Goal: Transaction & Acquisition: Purchase product/service

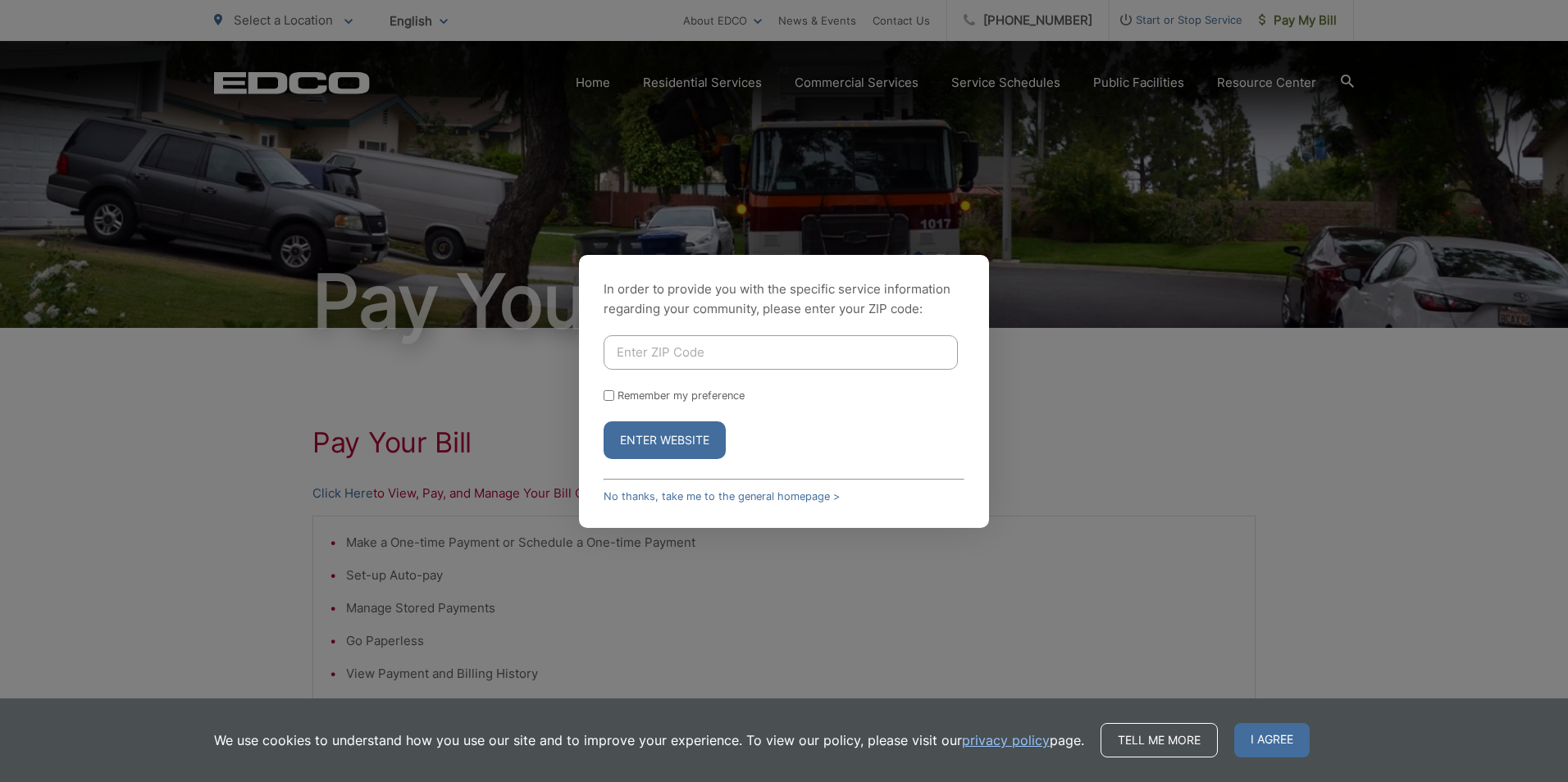
click at [651, 358] on input "Enter ZIP Code" at bounding box center [781, 352] width 355 height 34
type input "92020"
click at [660, 434] on button "Enter Website" at bounding box center [665, 440] width 122 height 37
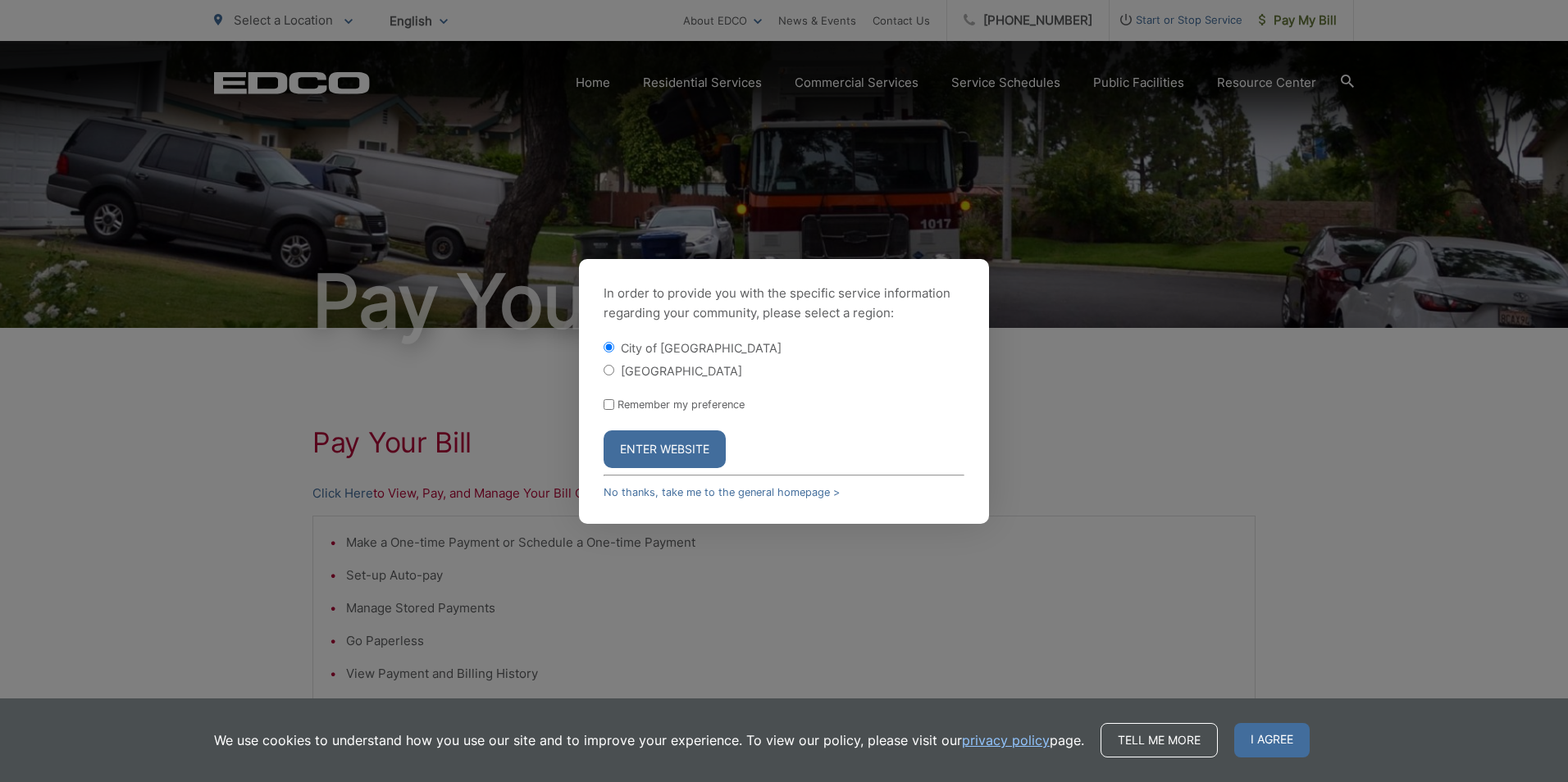
click at [660, 444] on button "Enter Website" at bounding box center [665, 449] width 122 height 37
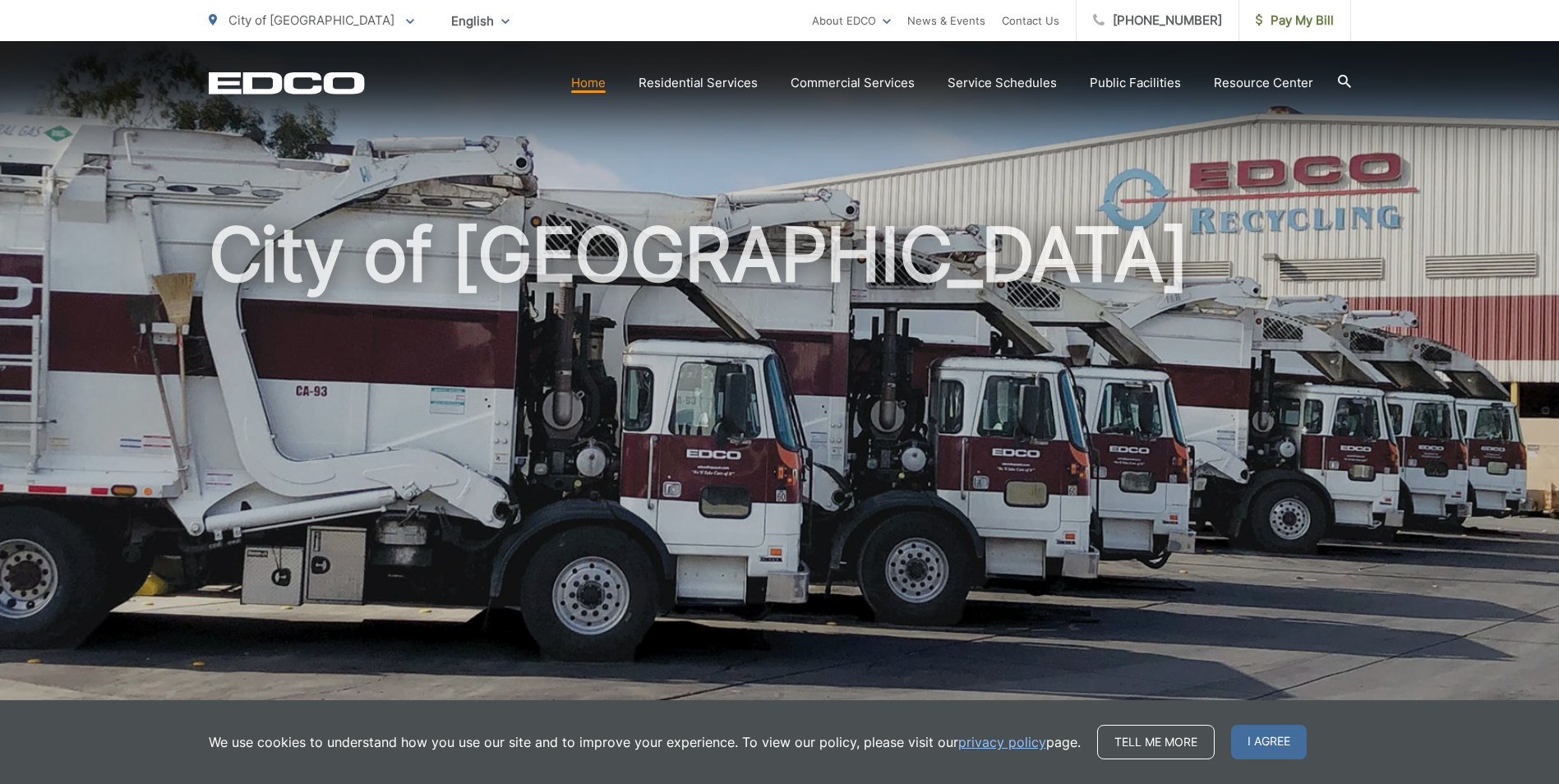
click at [597, 80] on link "Home" at bounding box center [588, 83] width 34 height 20
click at [1279, 24] on span "Pay My Bill" at bounding box center [1295, 20] width 78 height 20
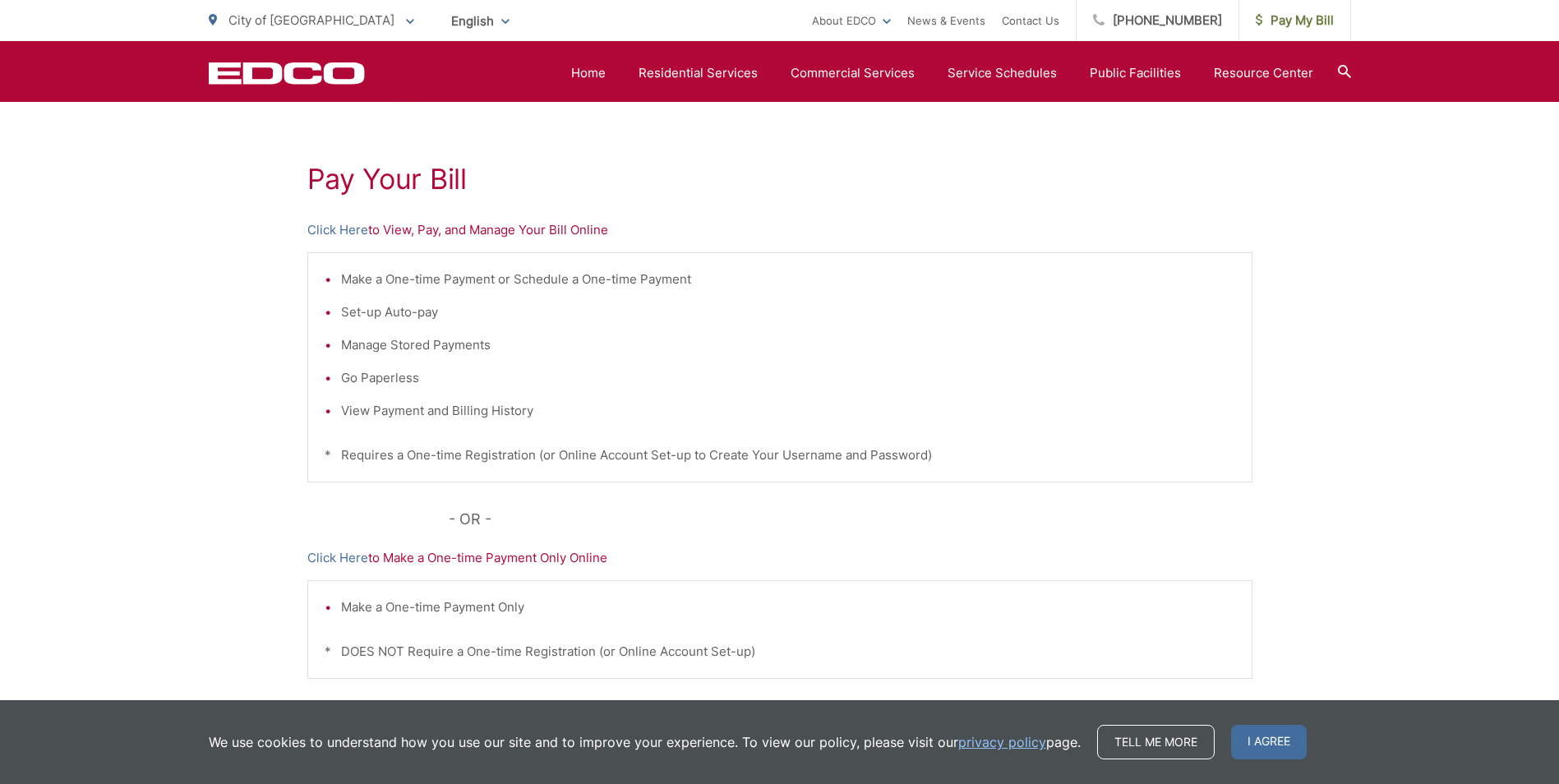
scroll to position [278, 0]
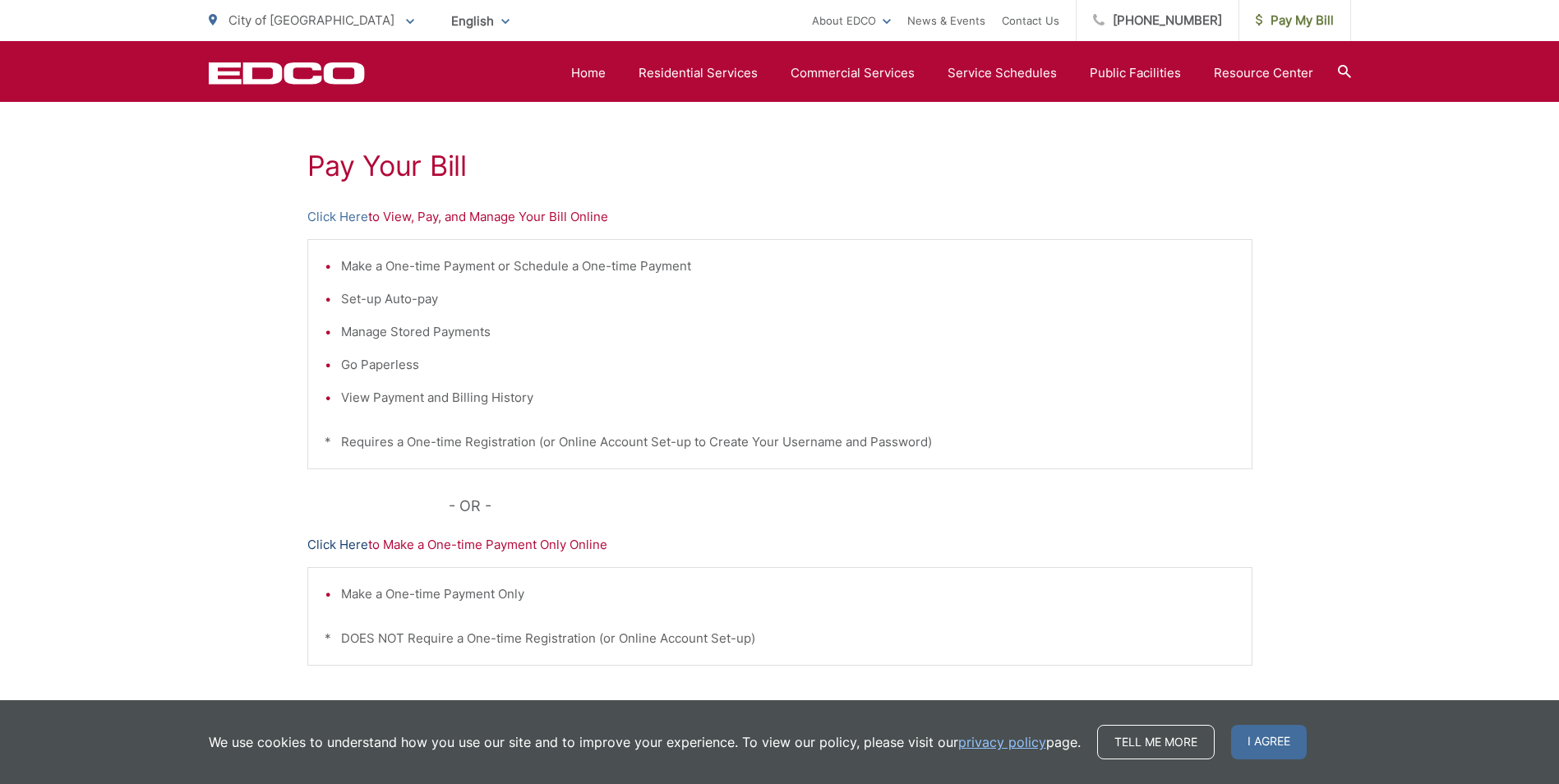
click at [335, 540] on link "Click Here" at bounding box center [338, 545] width 61 height 20
click at [340, 212] on link "Click Here" at bounding box center [338, 216] width 61 height 20
click at [1402, 272] on div "Pay Your [PERSON_NAME] Here to View, Pay, and Manage Your Bill Online Make a On…" at bounding box center [779, 420] width 1559 height 738
